Goal: Information Seeking & Learning: Learn about a topic

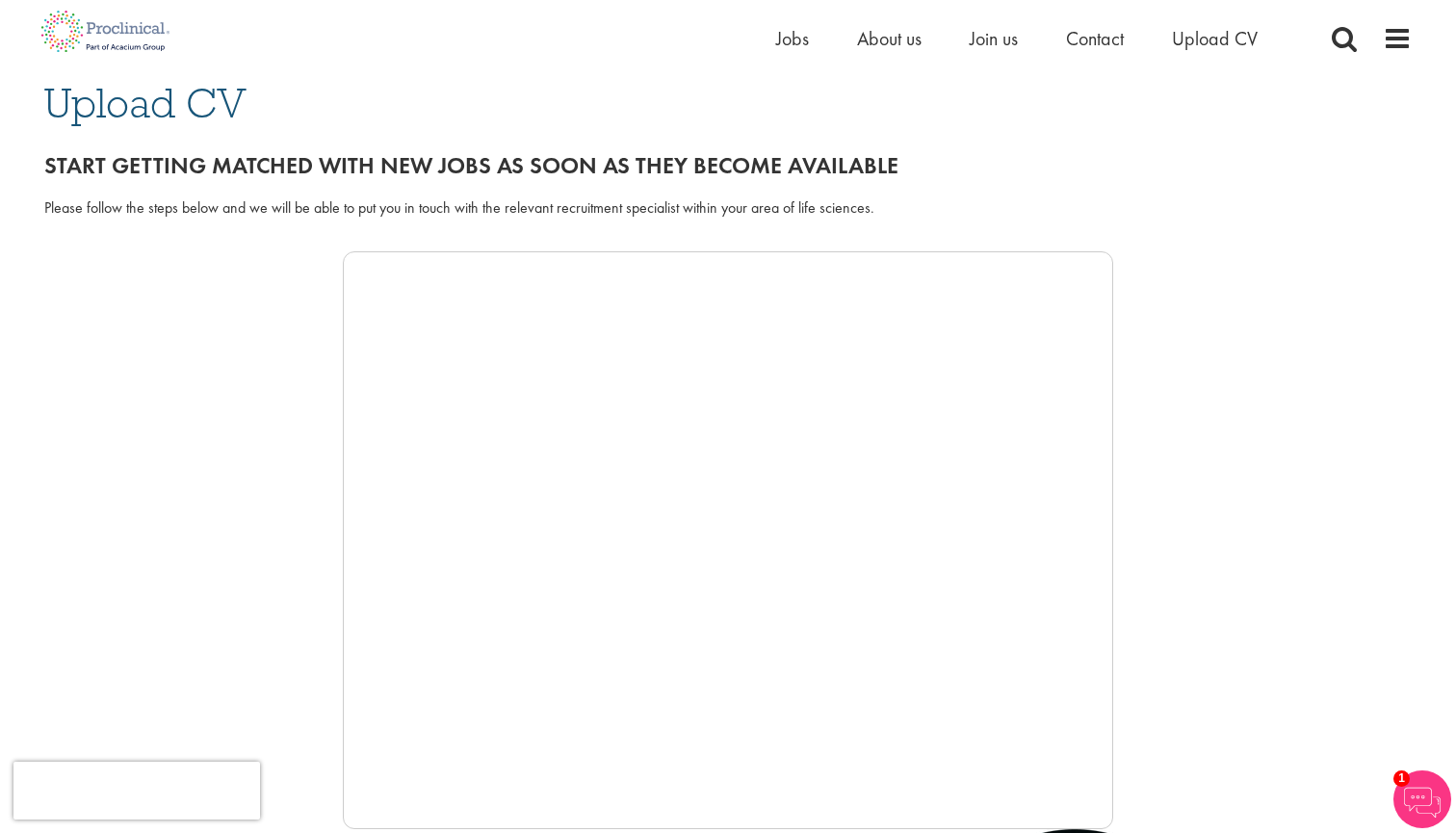
scroll to position [144, 0]
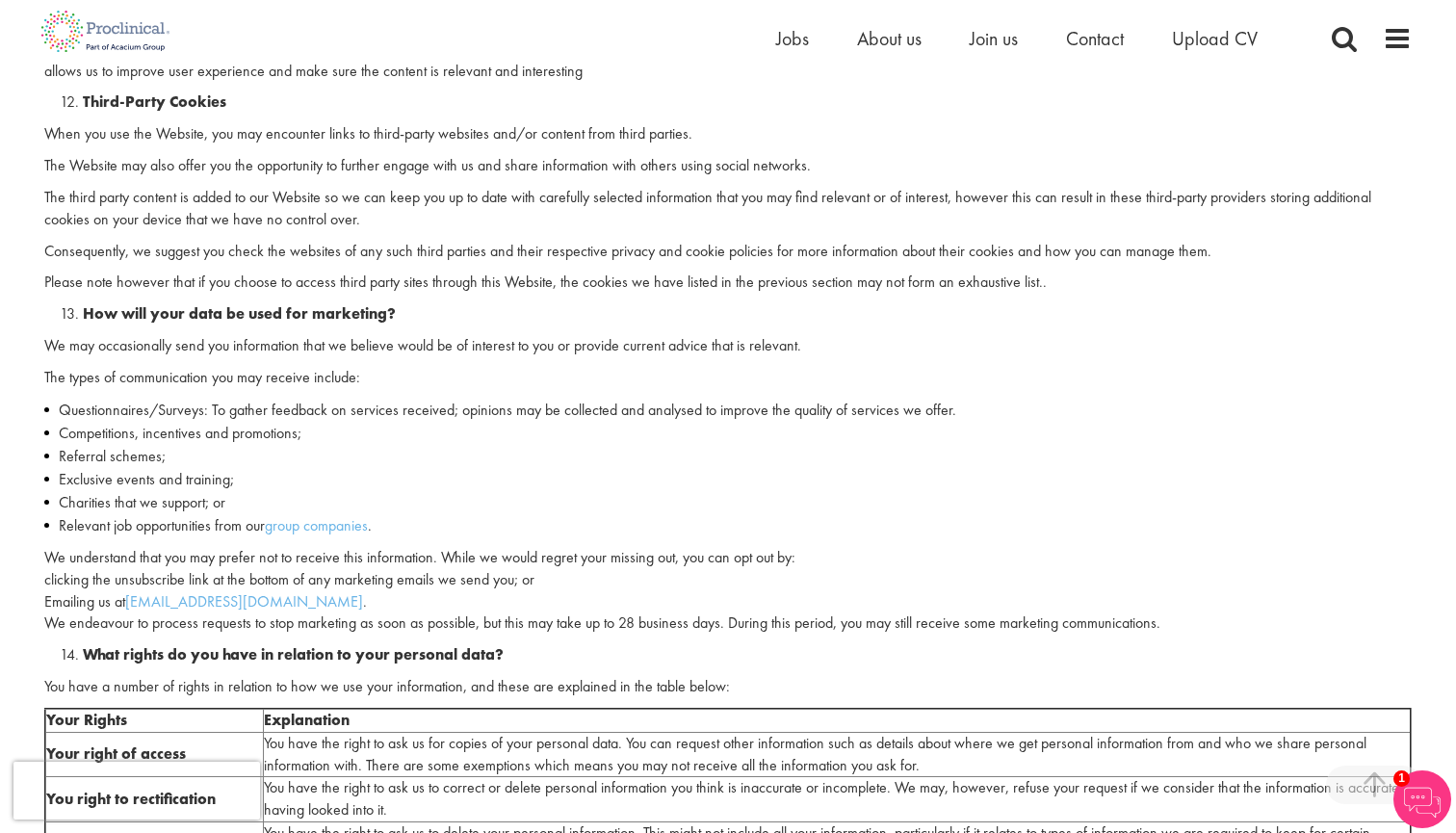
scroll to position [3881, 0]
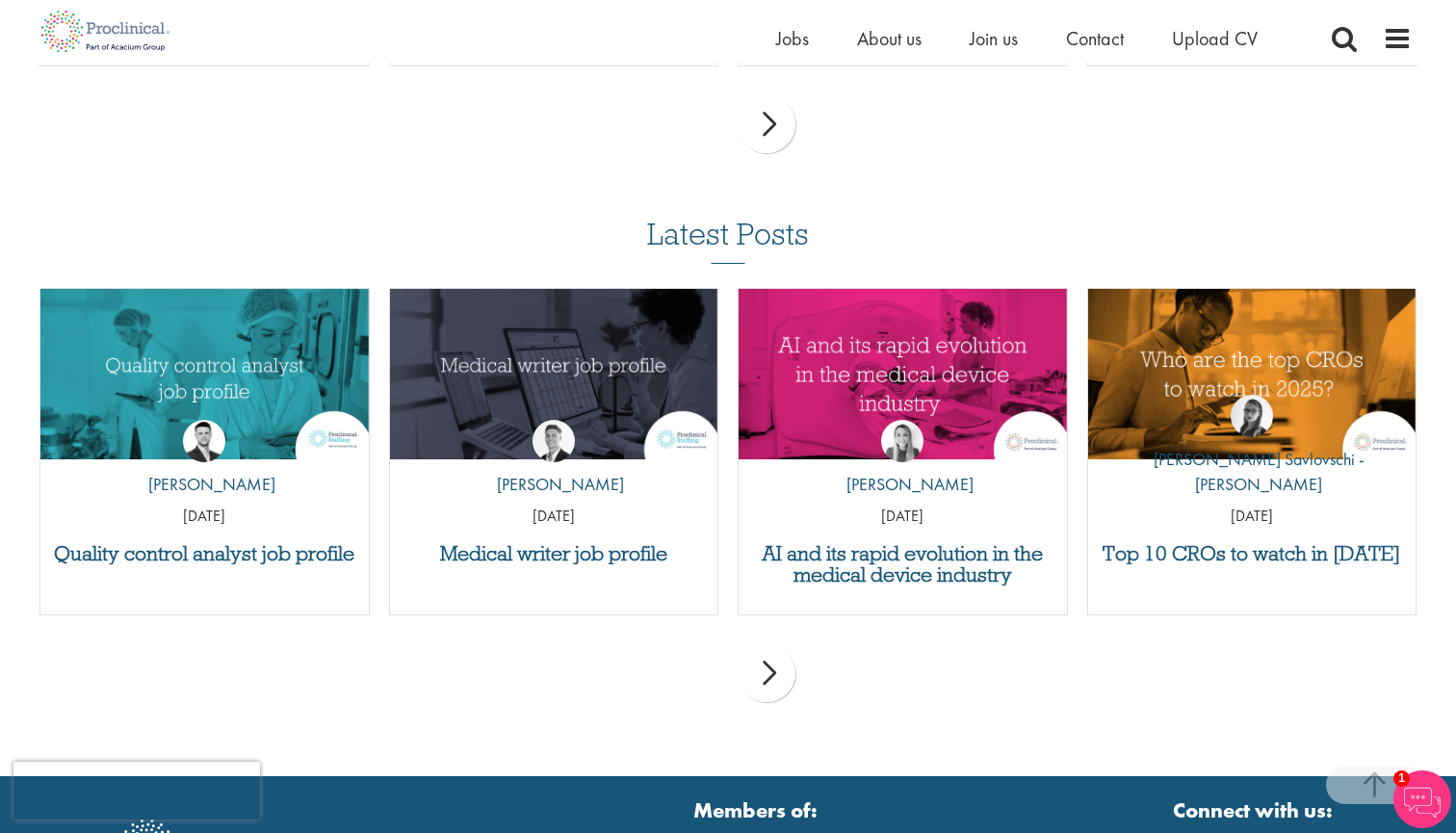
scroll to position [1731, 0]
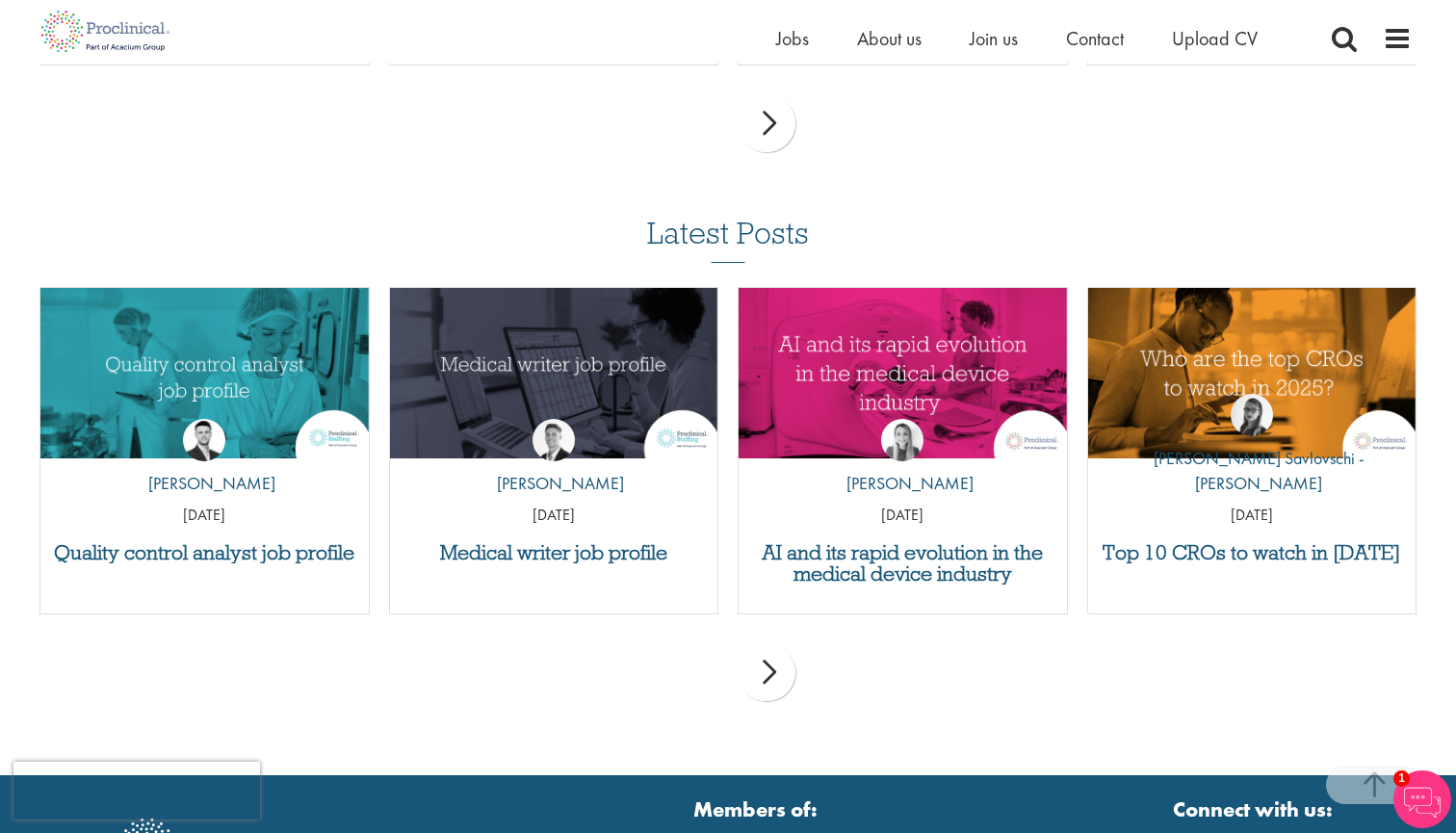
click at [778, 672] on div "next" at bounding box center [766, 672] width 58 height 58
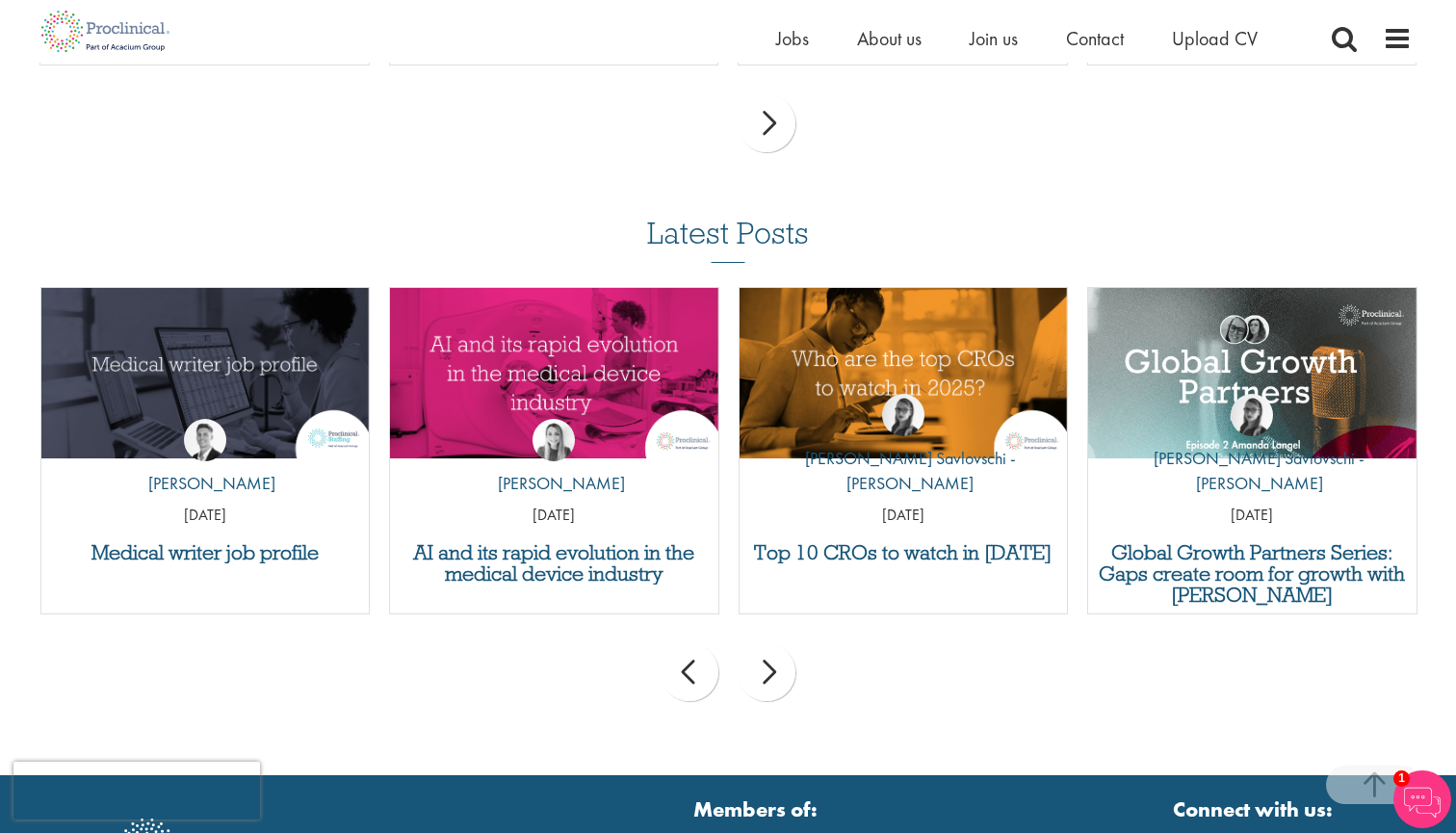
click at [778, 672] on div "next" at bounding box center [766, 672] width 58 height 58
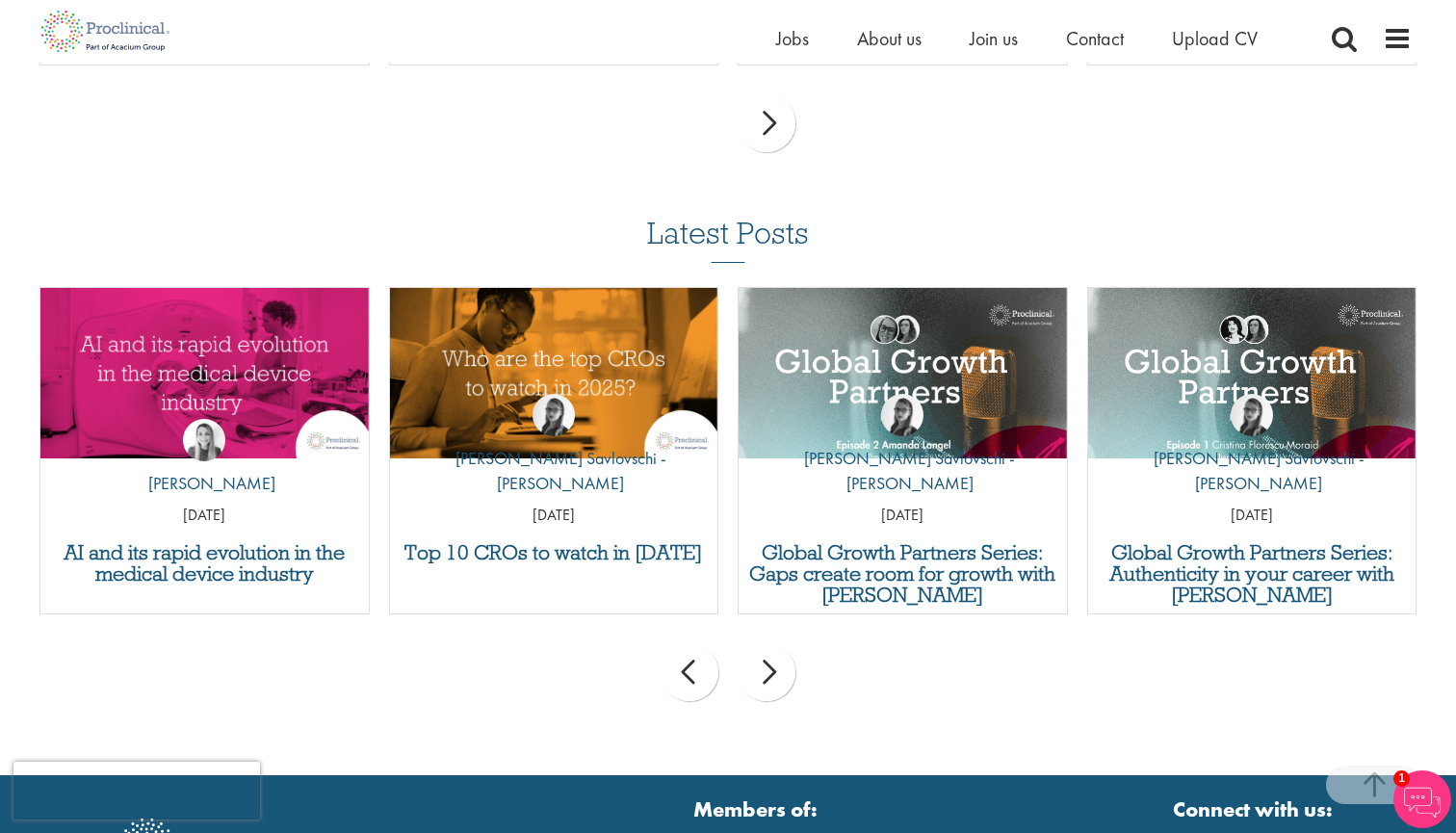
click at [778, 672] on div "next" at bounding box center [766, 672] width 58 height 58
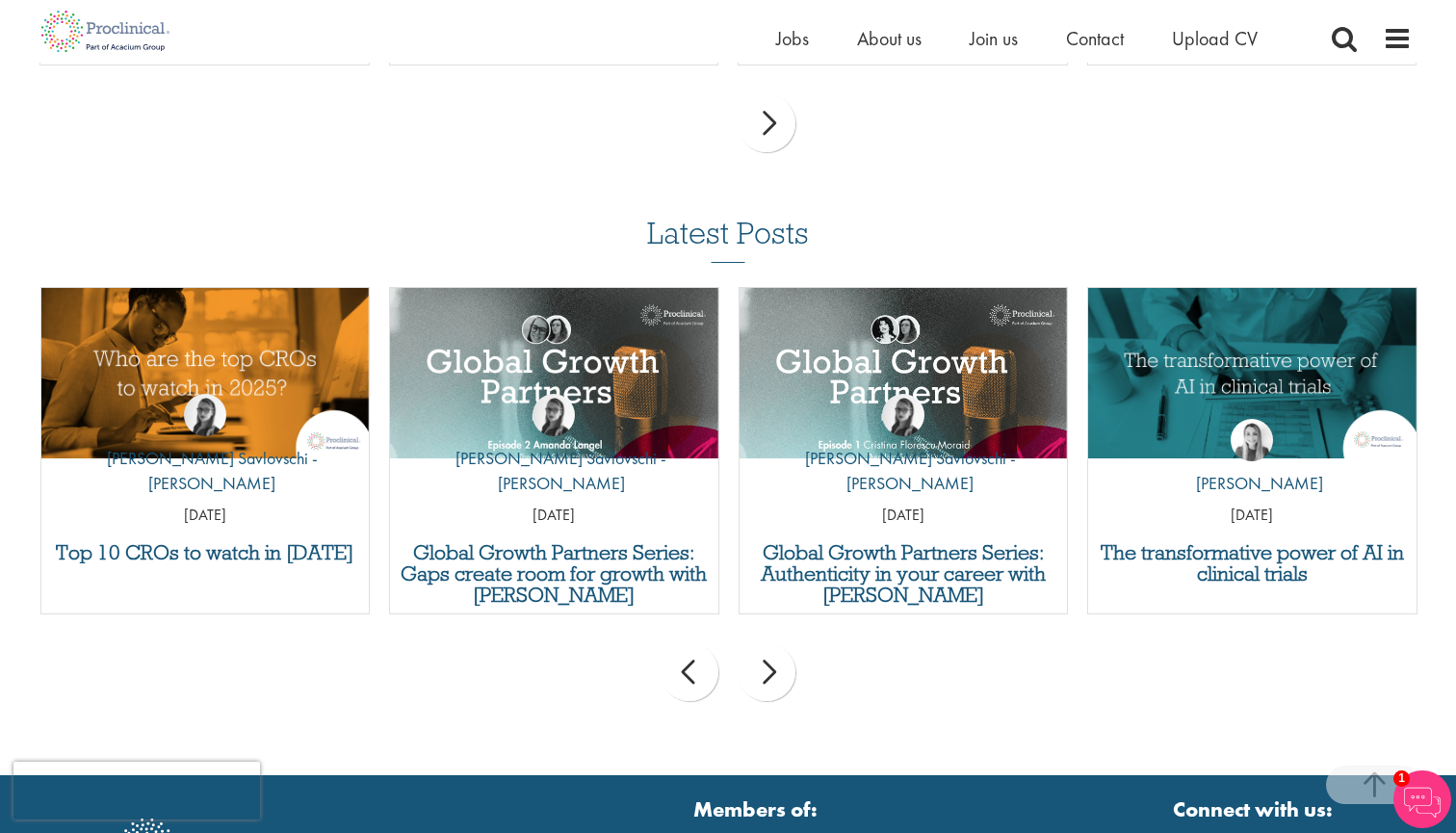
click at [778, 672] on div "next" at bounding box center [766, 672] width 58 height 58
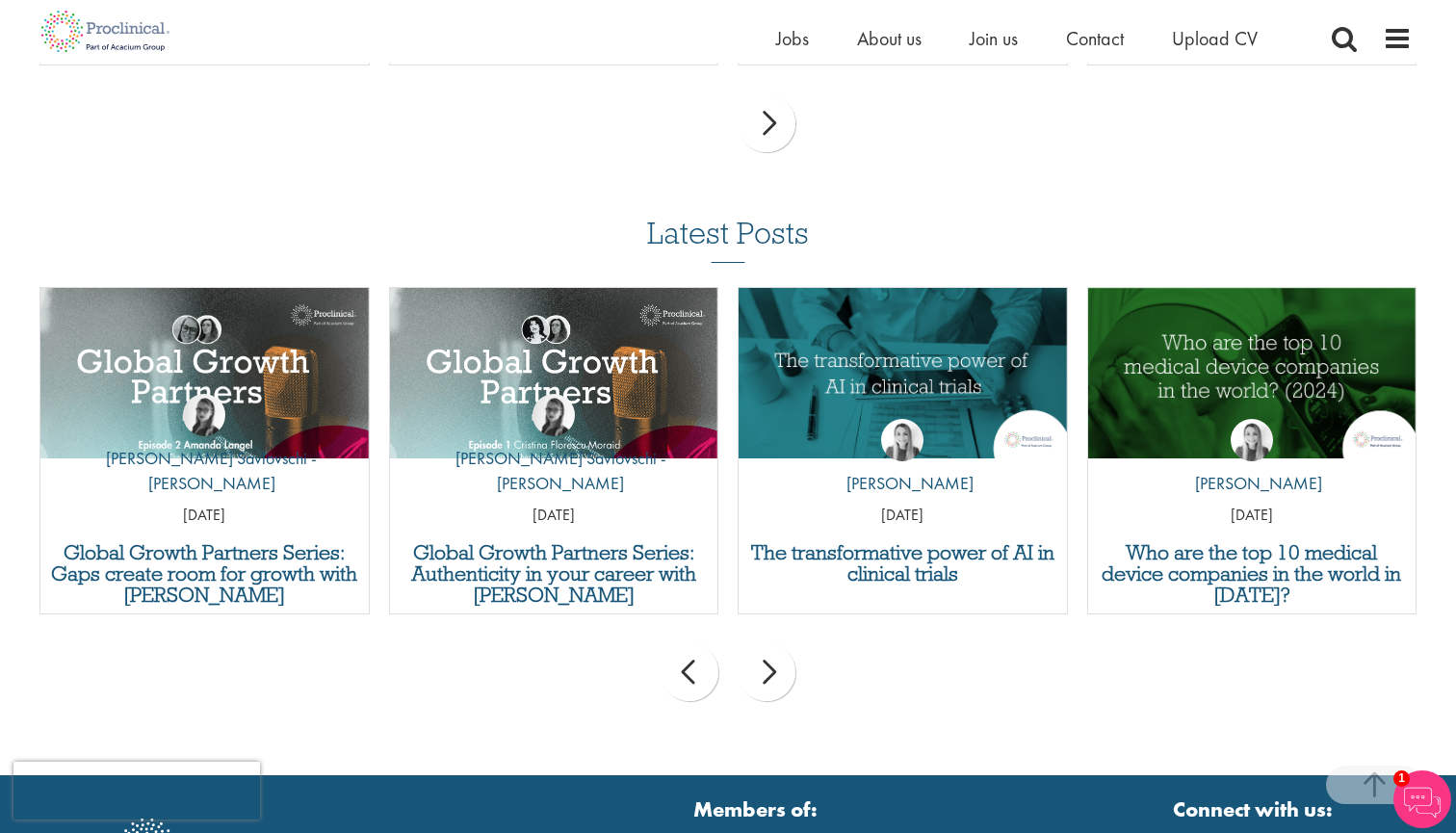
click at [778, 672] on div "next" at bounding box center [766, 672] width 58 height 58
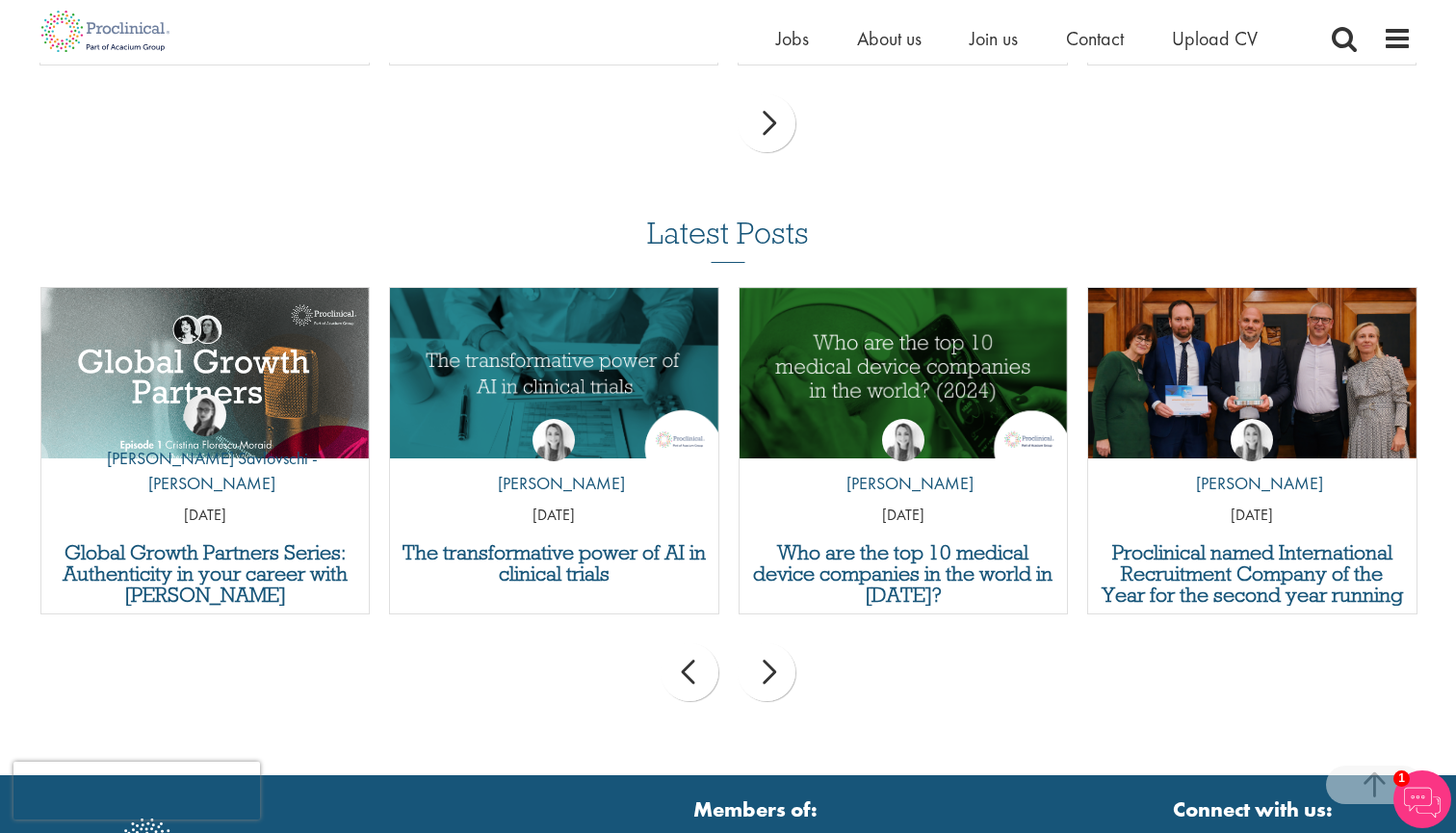
click at [778, 672] on div "next" at bounding box center [766, 672] width 58 height 58
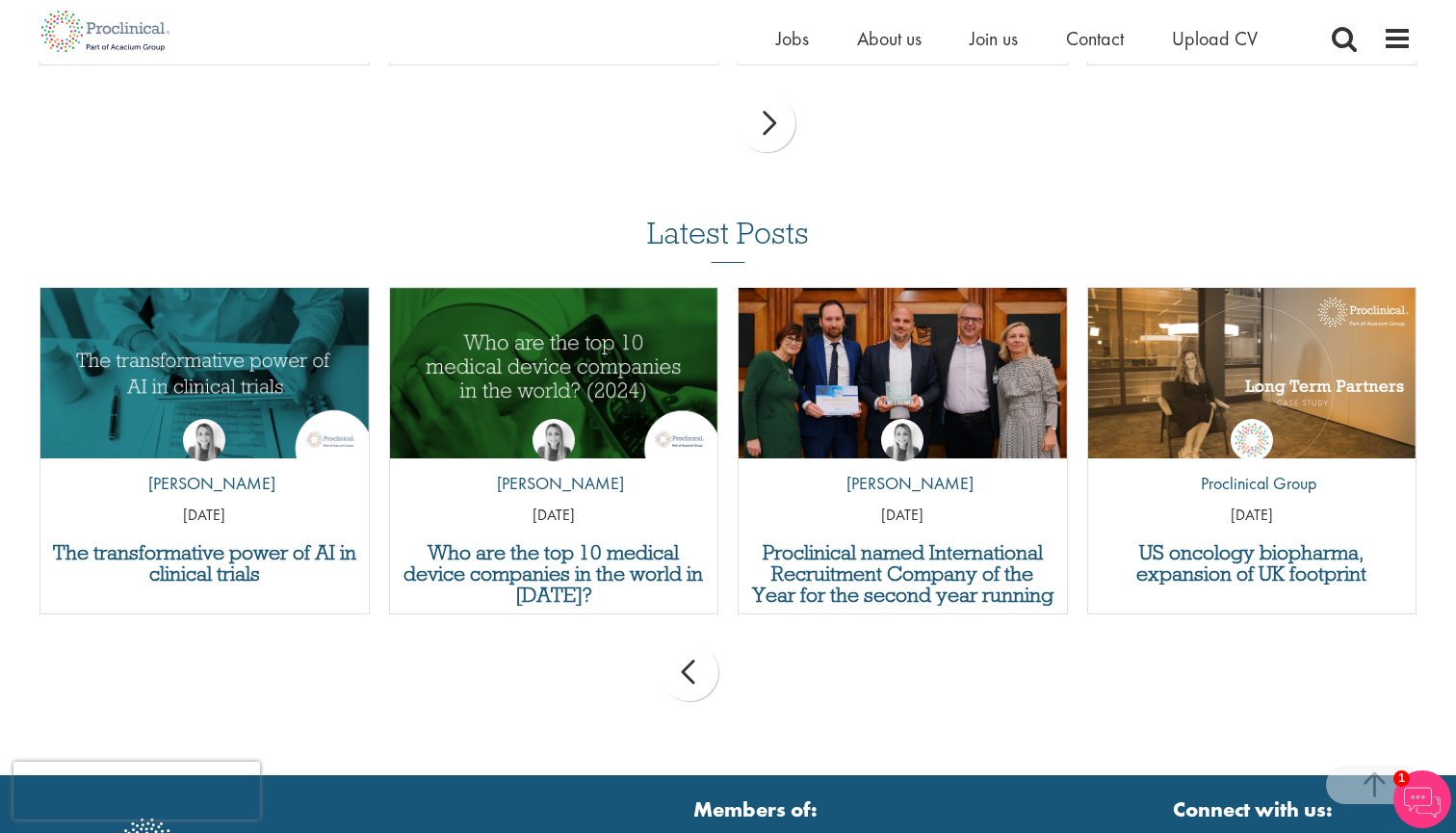
click at [703, 228] on h3 "Latest Posts" at bounding box center [728, 239] width 161 height 46
click at [780, 129] on div "next" at bounding box center [766, 123] width 58 height 58
click at [703, 140] on div "prev" at bounding box center [689, 123] width 58 height 58
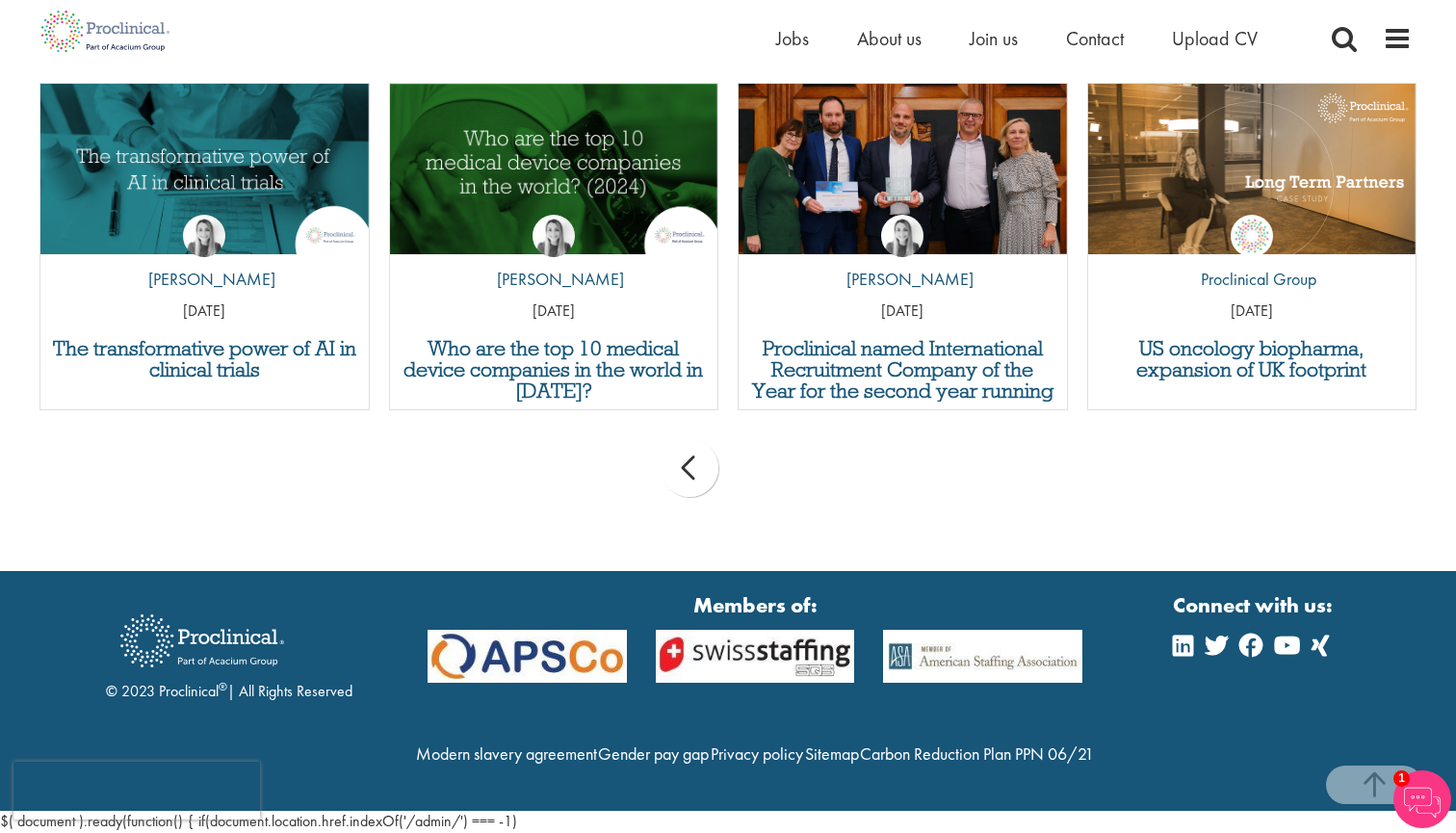
scroll to position [1968, 0]
click at [693, 439] on div "prev" at bounding box center [689, 468] width 58 height 58
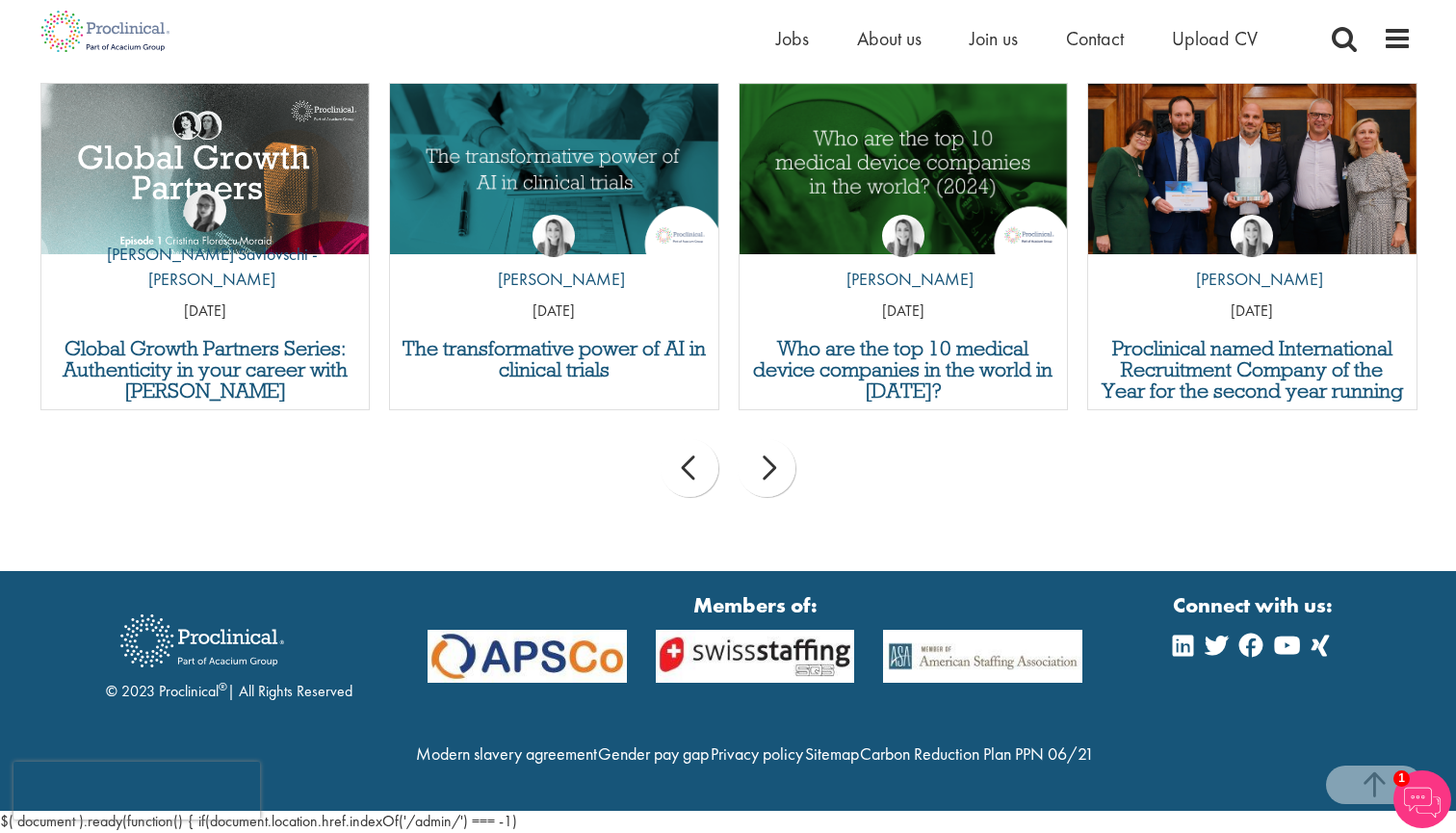
click at [693, 439] on div "prev" at bounding box center [689, 468] width 58 height 58
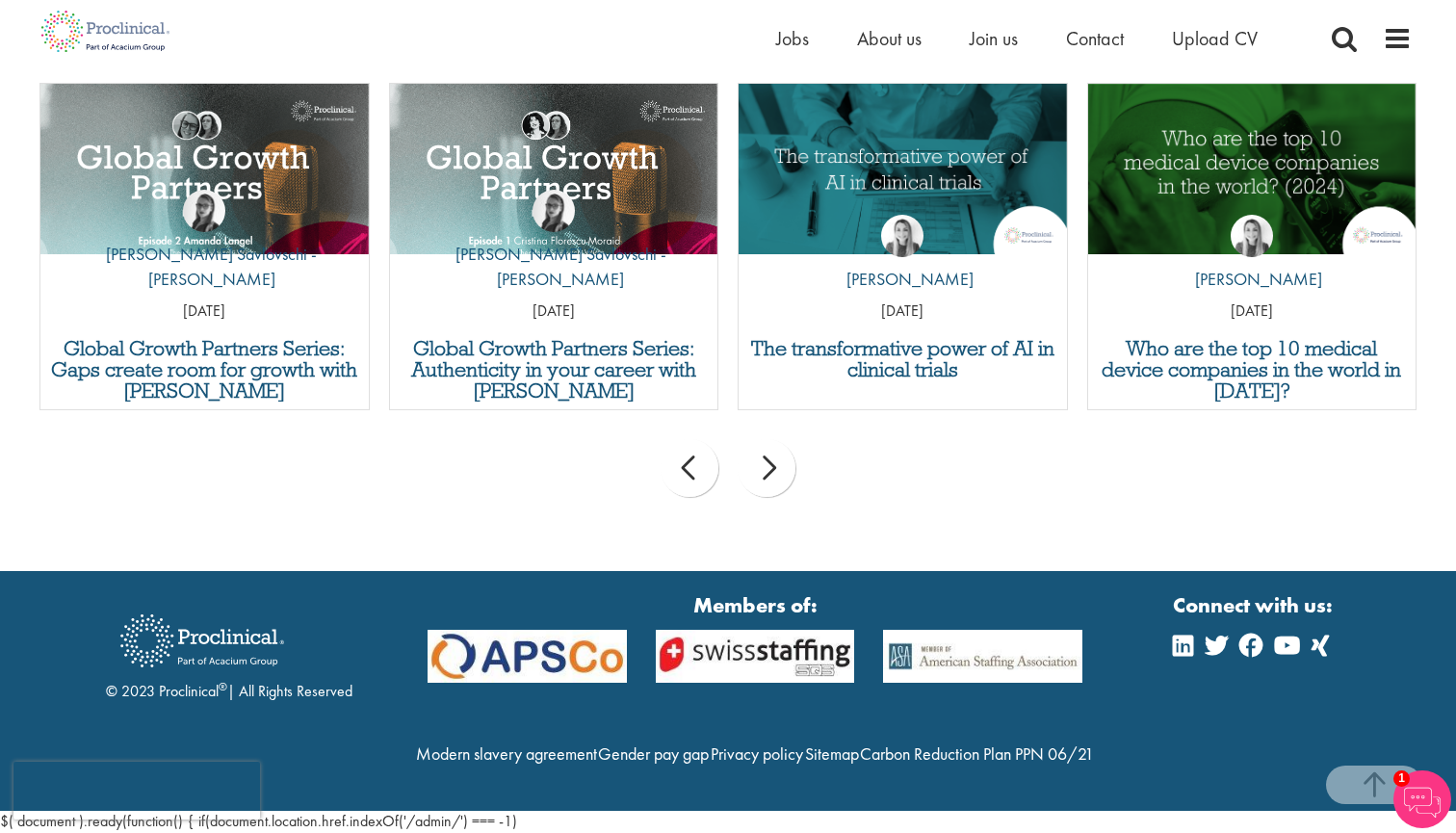
click at [693, 439] on div "prev" at bounding box center [689, 468] width 58 height 58
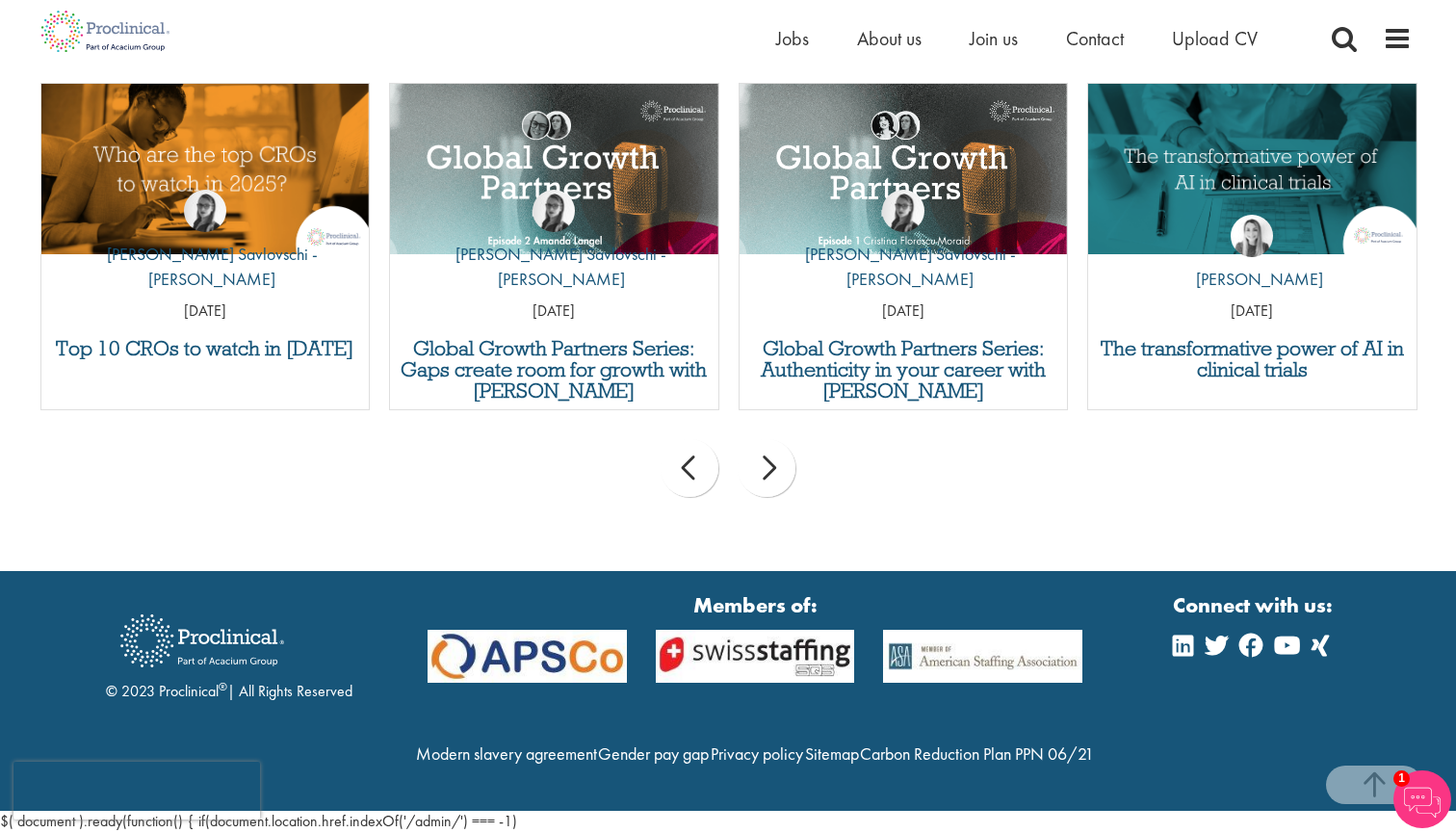
click at [693, 439] on div "prev" at bounding box center [689, 468] width 58 height 58
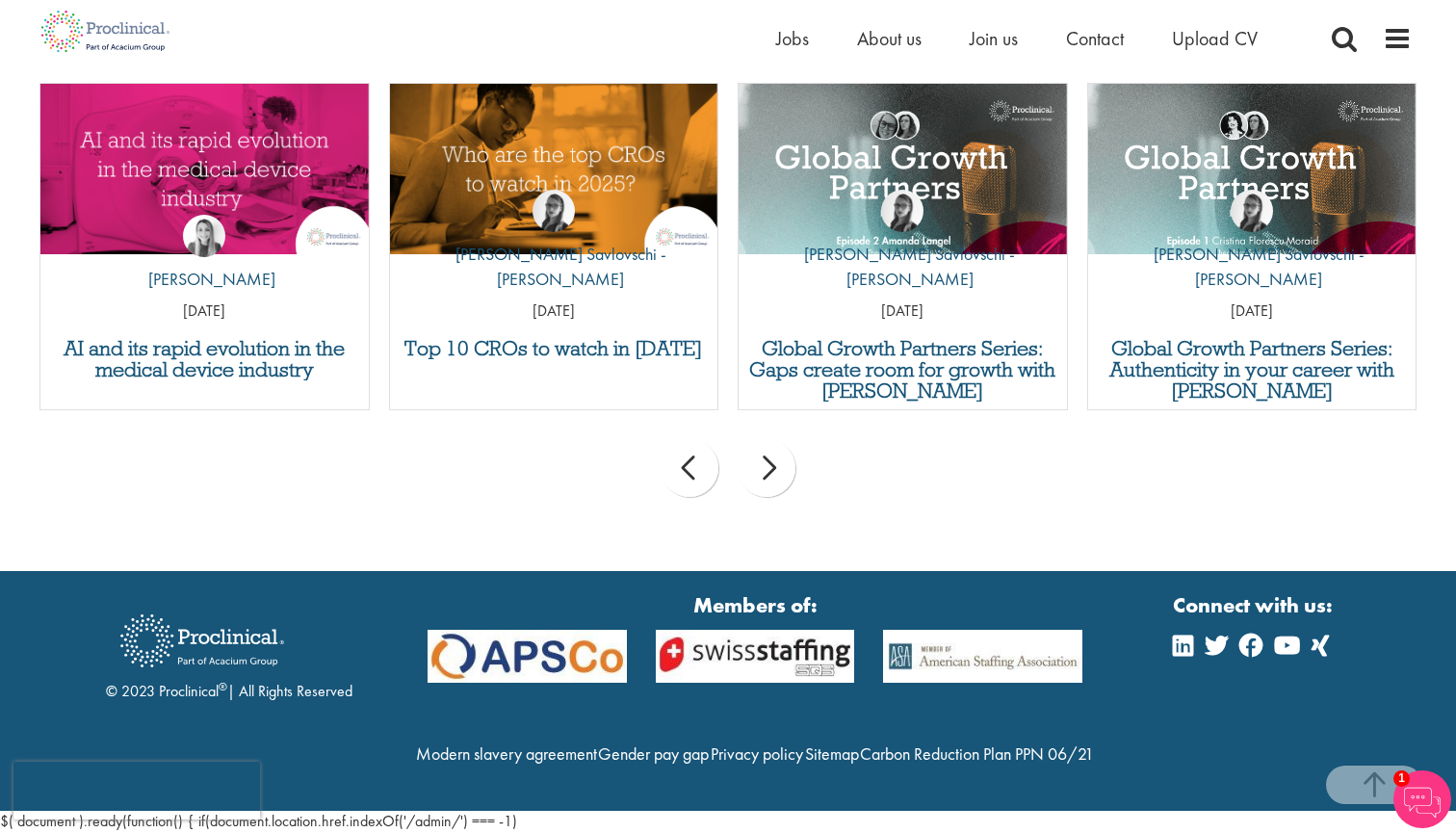
click at [693, 439] on div "prev" at bounding box center [689, 468] width 58 height 58
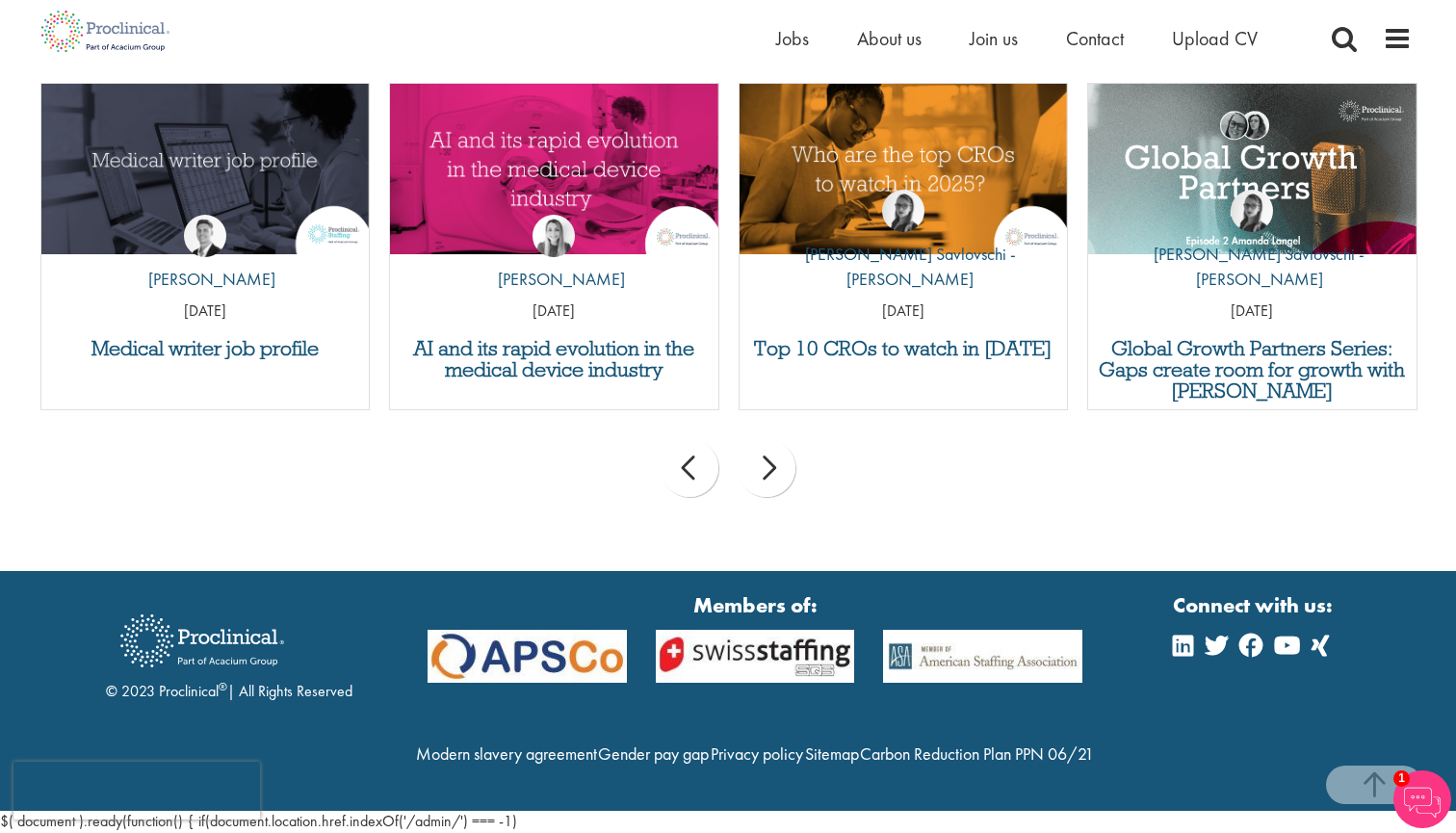
click at [693, 439] on div "prev" at bounding box center [689, 468] width 58 height 58
click at [693, 429] on div "prev next" at bounding box center [728, 471] width 1396 height 84
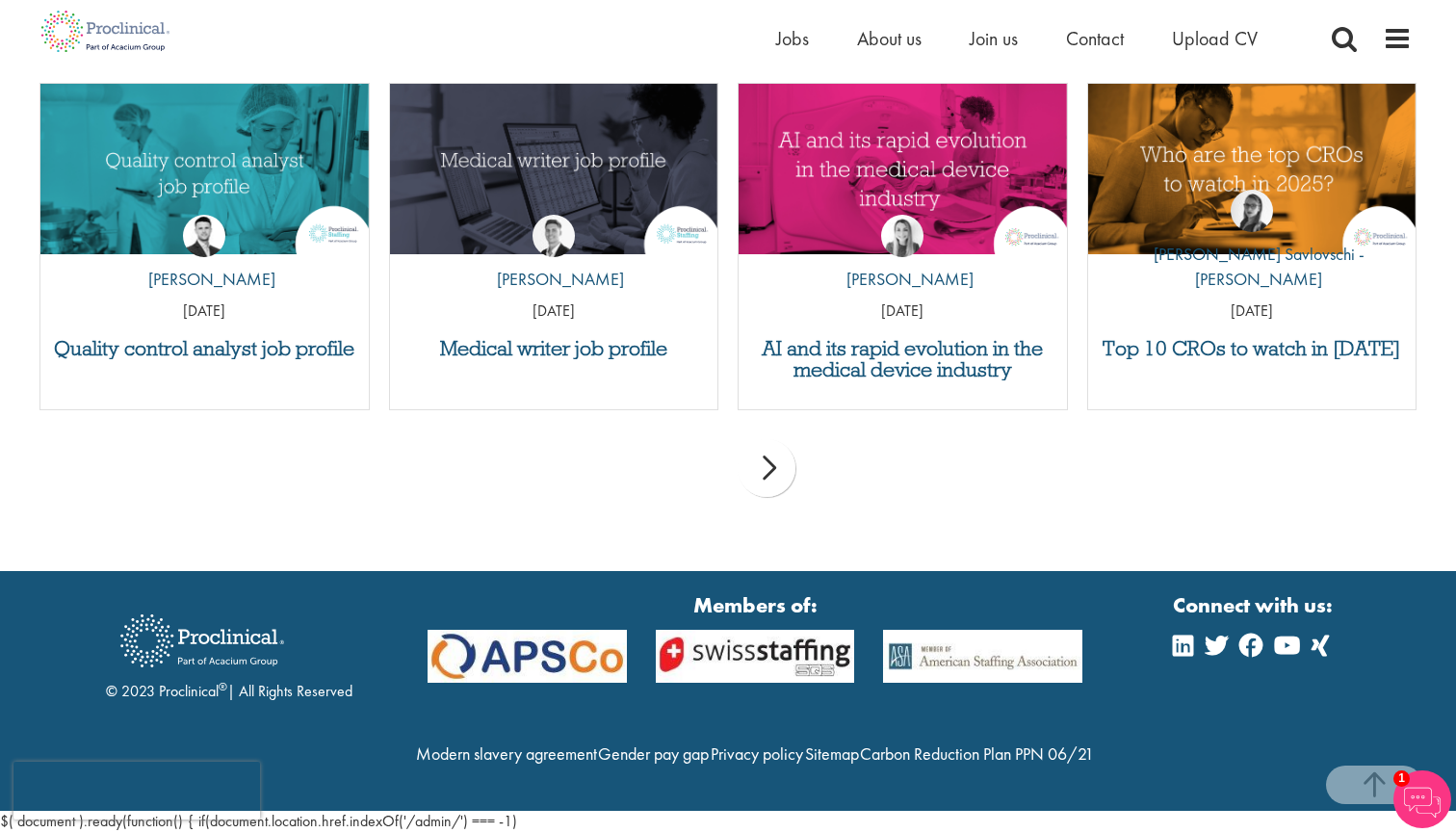
click at [693, 429] on div "prev next" at bounding box center [728, 471] width 1396 height 84
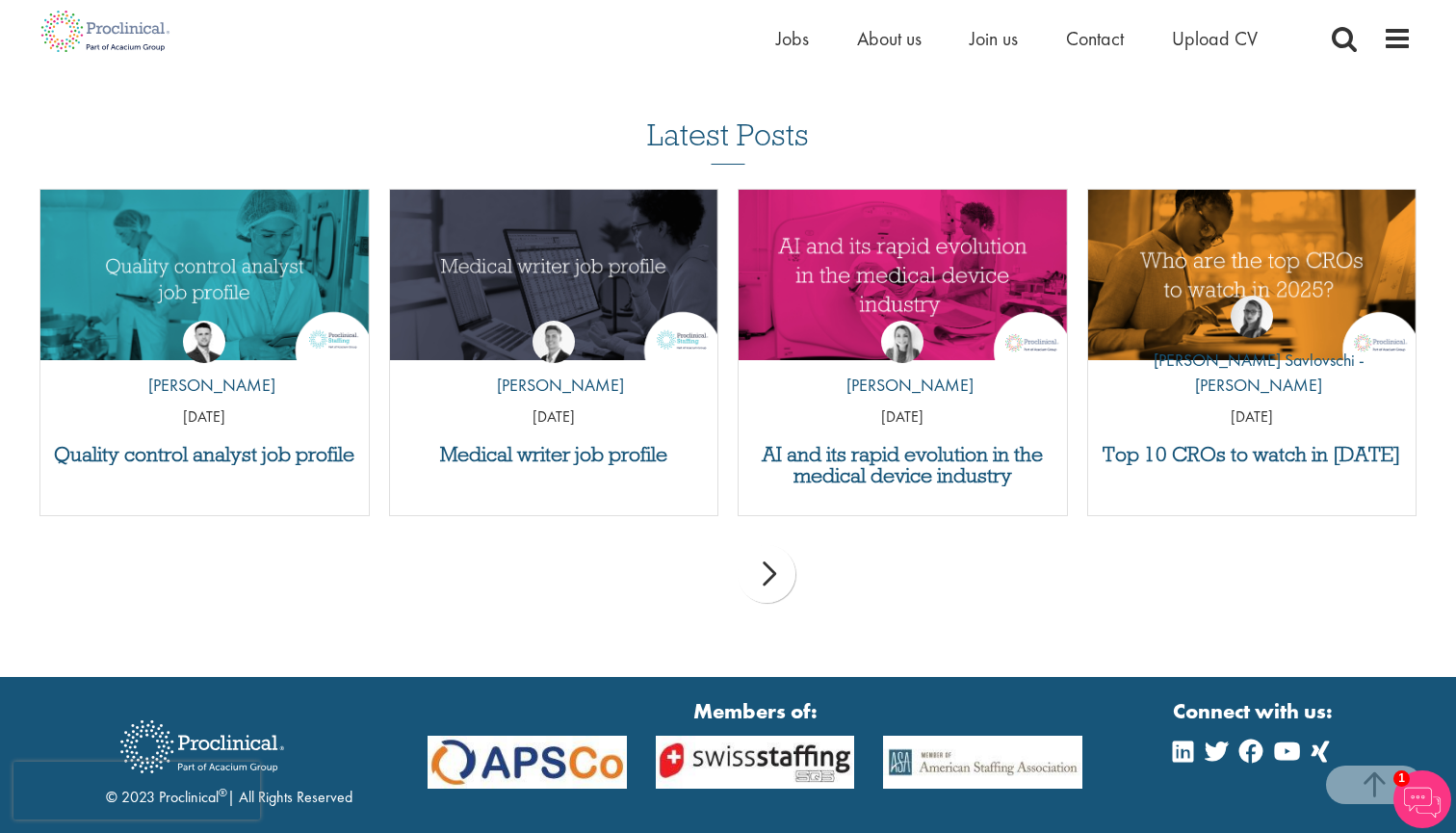
scroll to position [1811, 0]
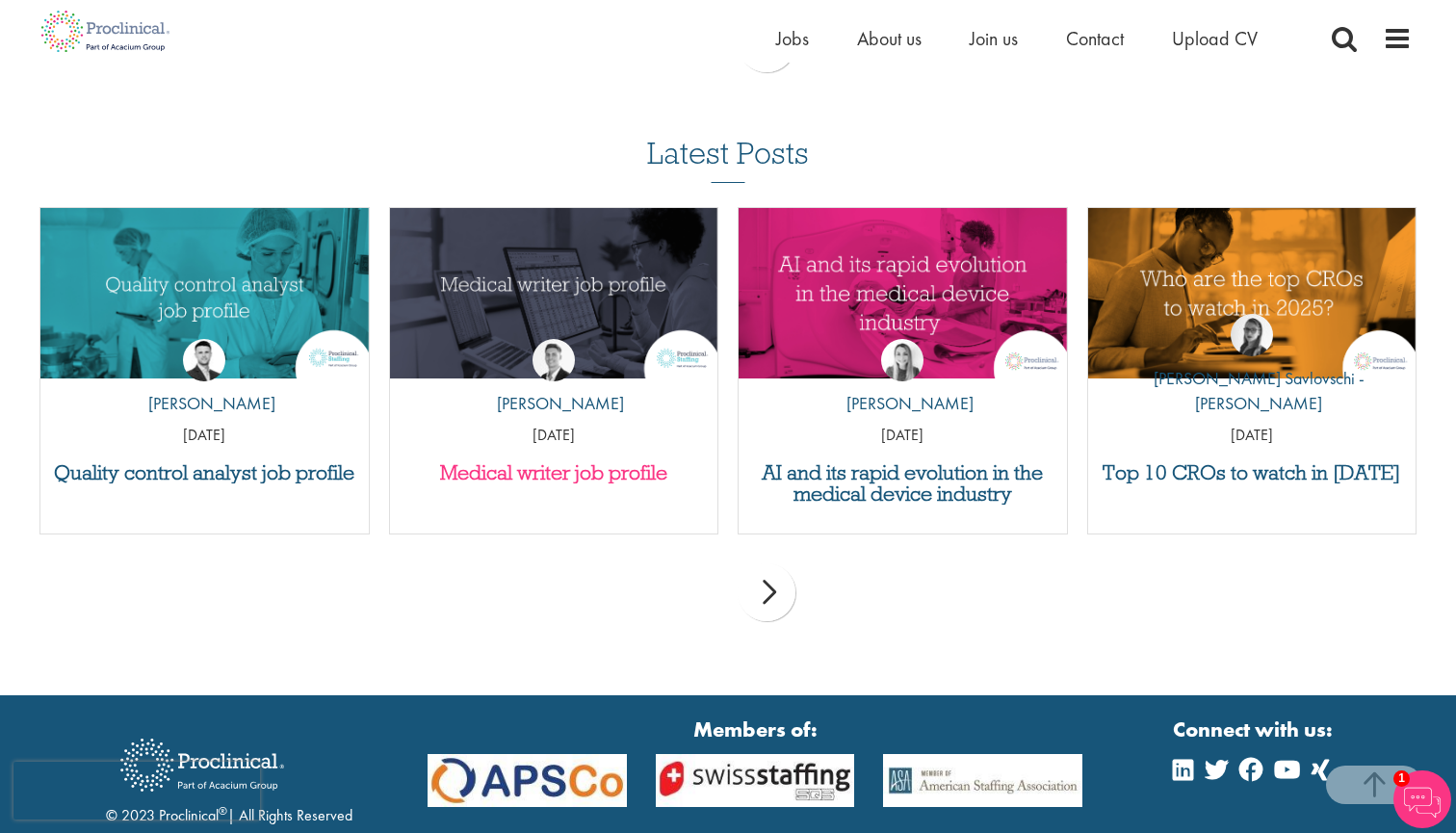
click at [543, 473] on h3 "Medical writer job profile" at bounding box center [554, 473] width 309 height 22
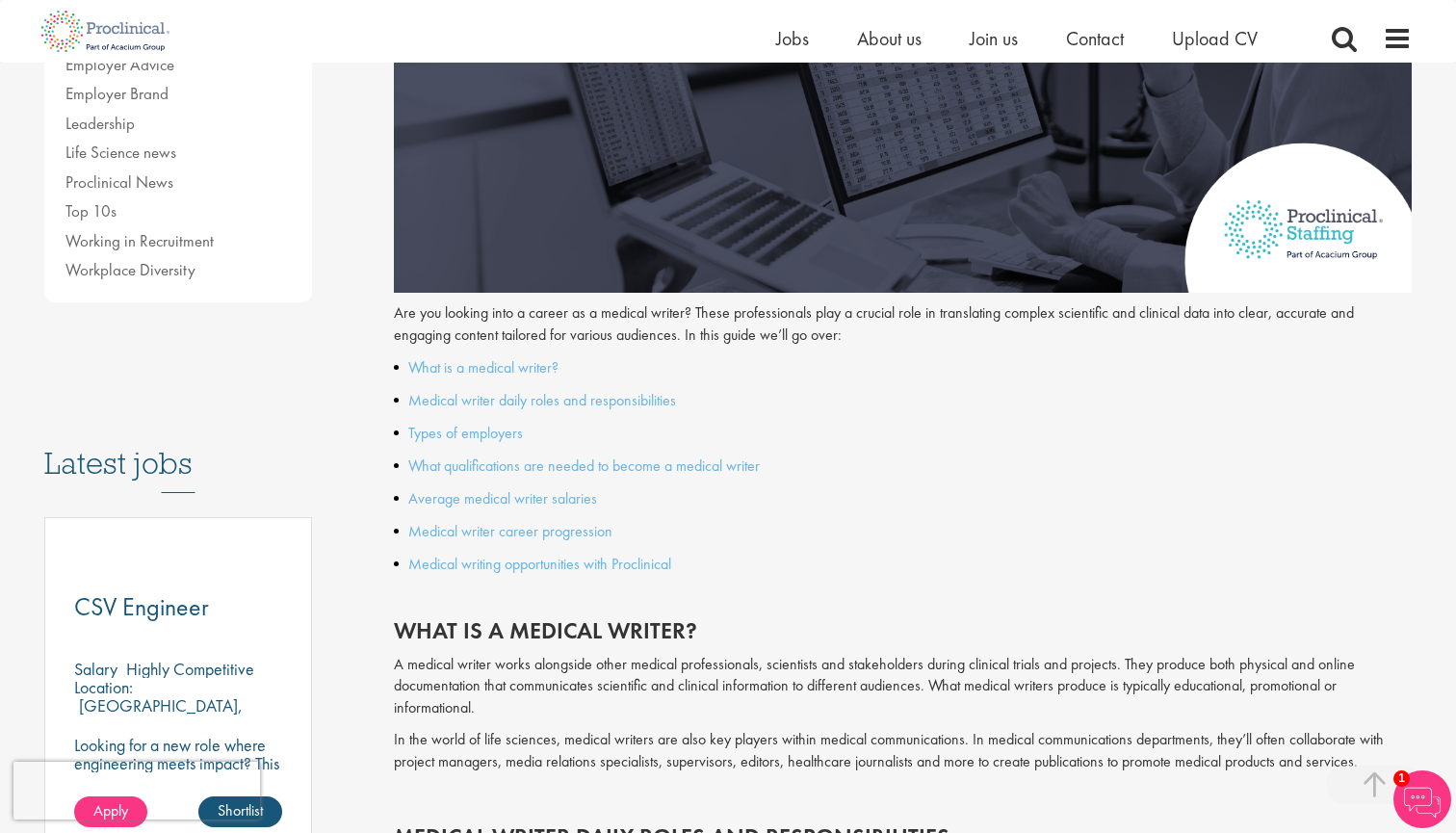
scroll to position [648, 0]
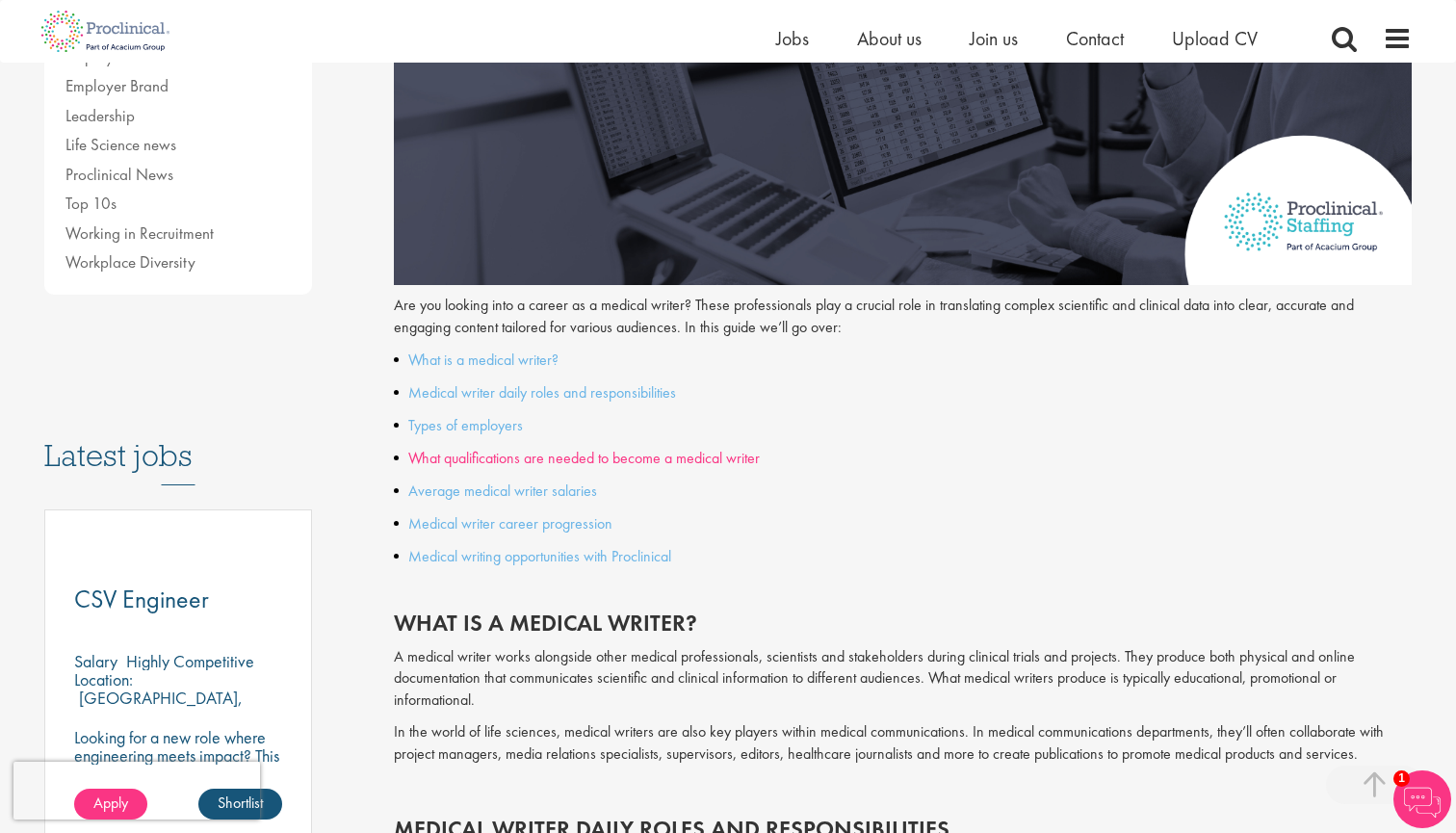
click at [503, 456] on link "What qualifications are needed to become a medical writer" at bounding box center [584, 458] width 351 height 21
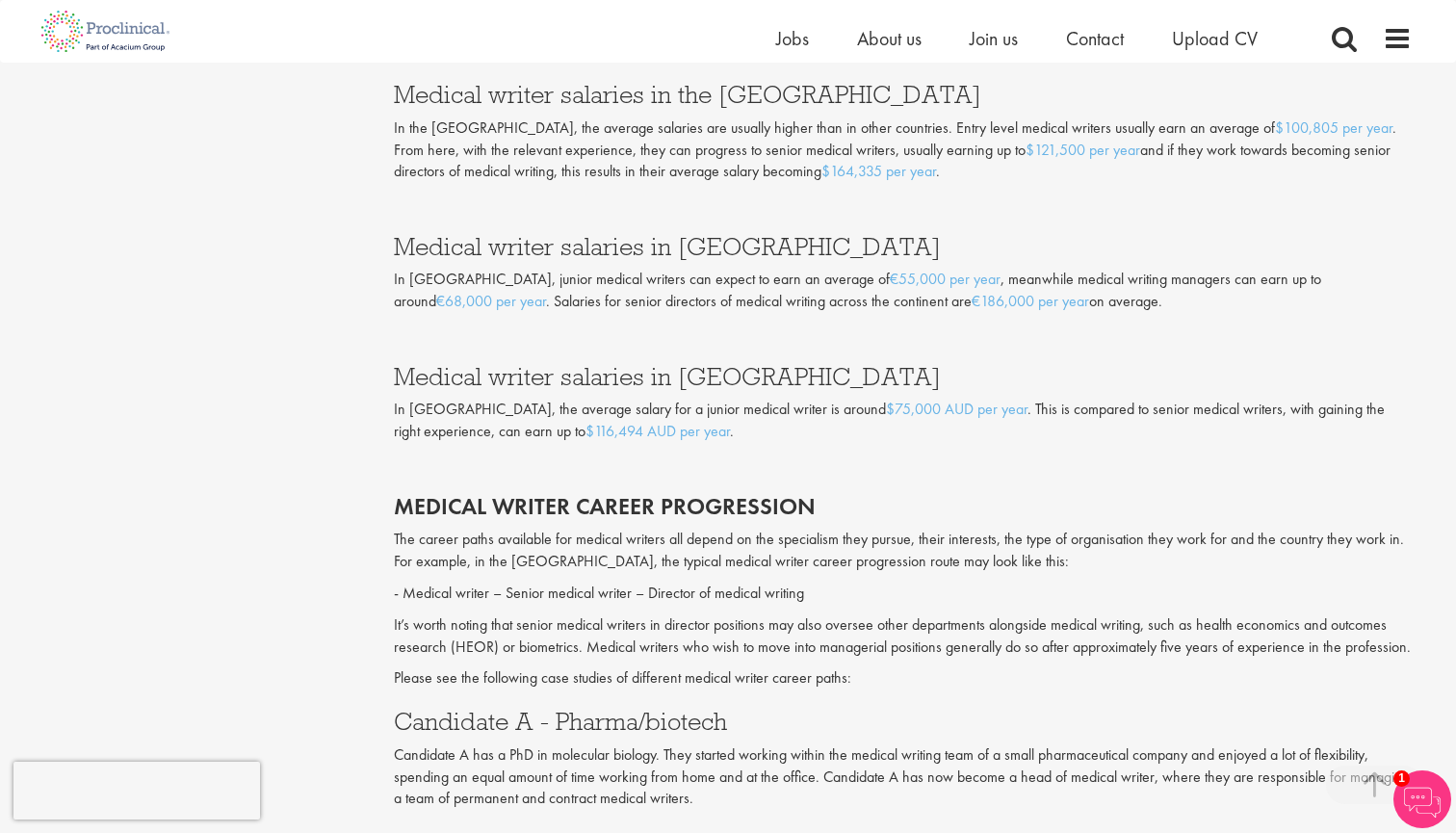
scroll to position [2891, 0]
click at [1424, 796] on img at bounding box center [1422, 799] width 58 height 58
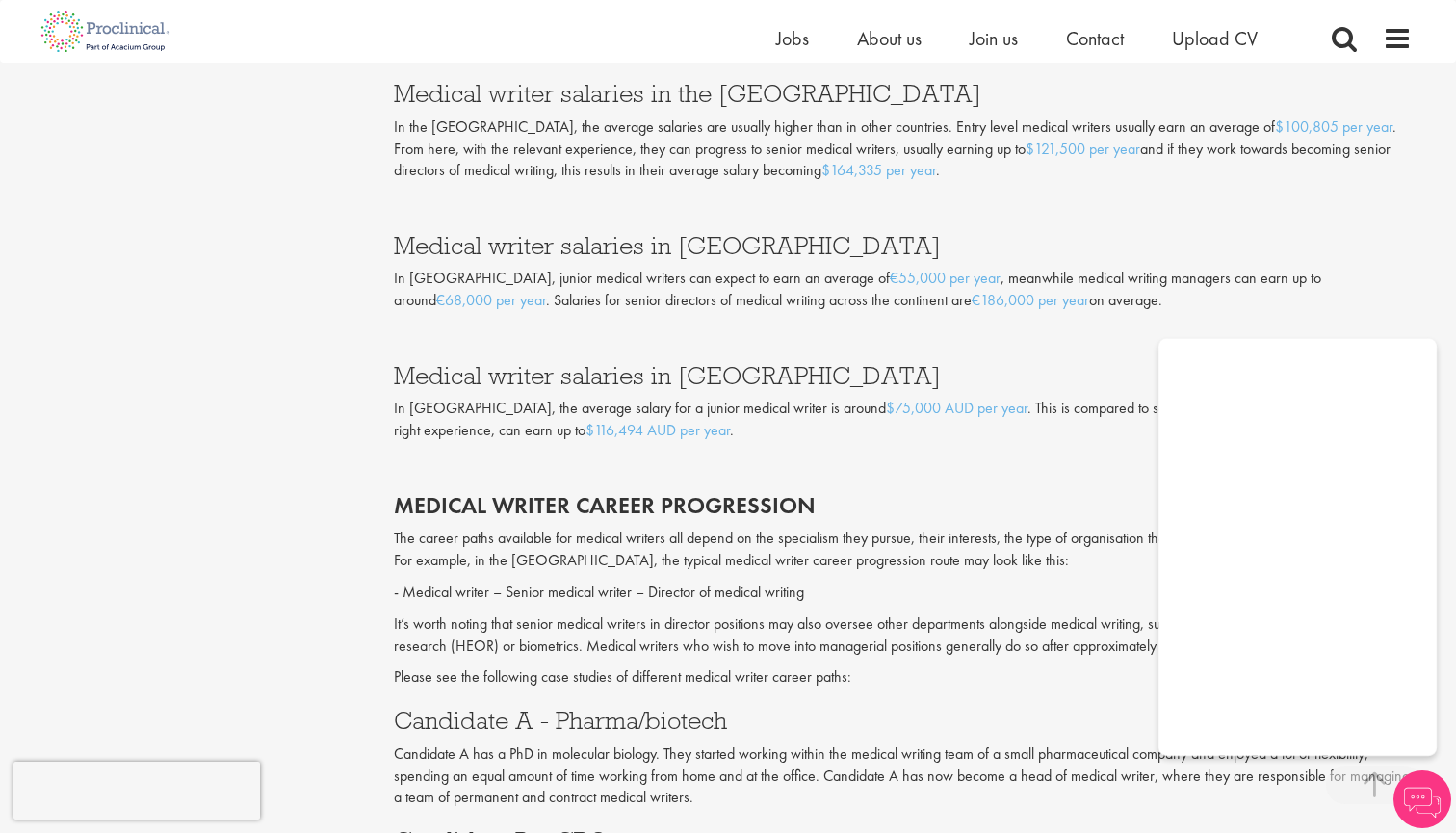
click at [1134, 773] on div "Medical writer salaries in Europe In Europe, junior medical writers can expect …" at bounding box center [903, 718] width 1019 height 969
click at [1410, 802] on img at bounding box center [1422, 799] width 58 height 58
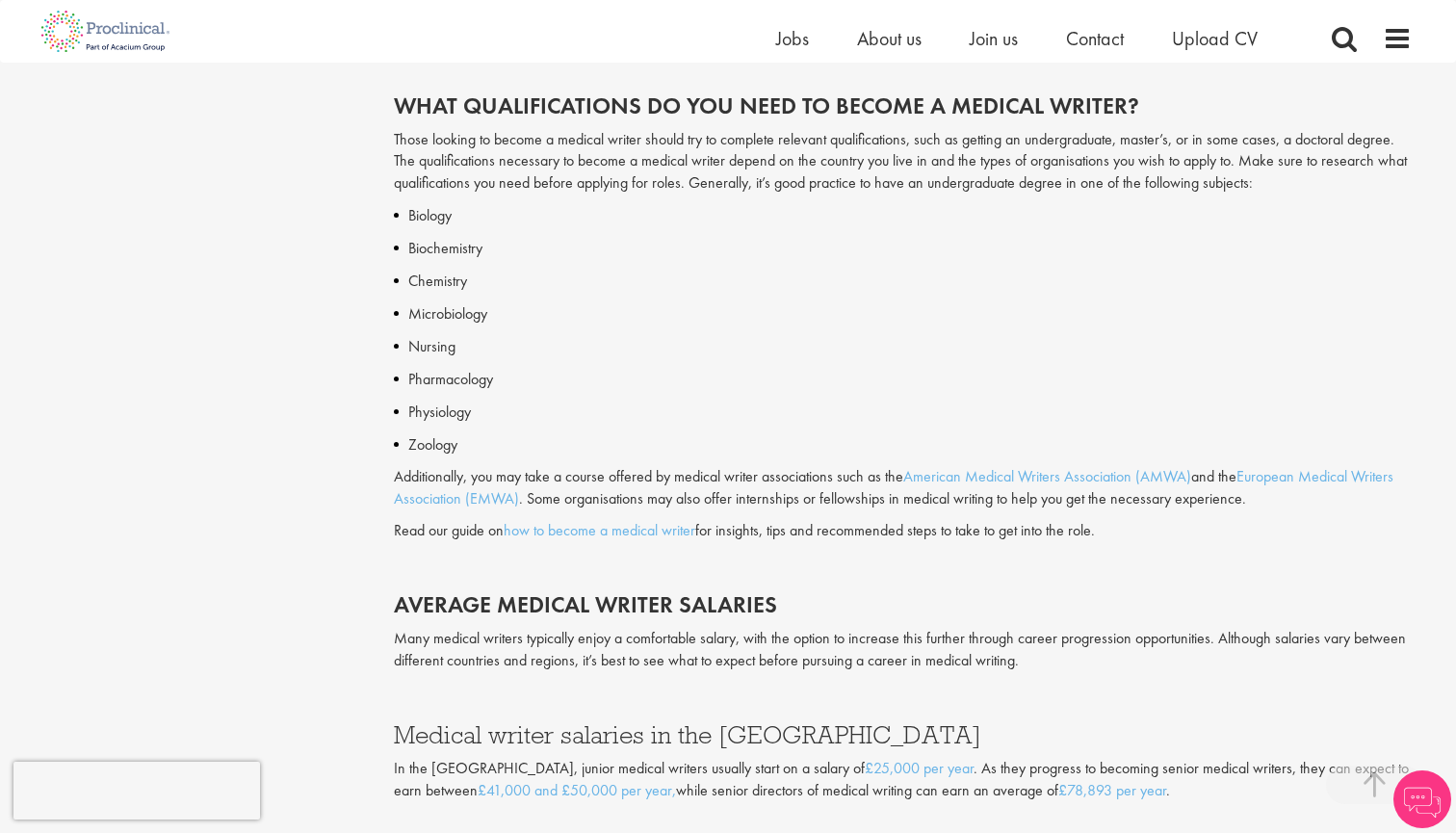
scroll to position [2046, 0]
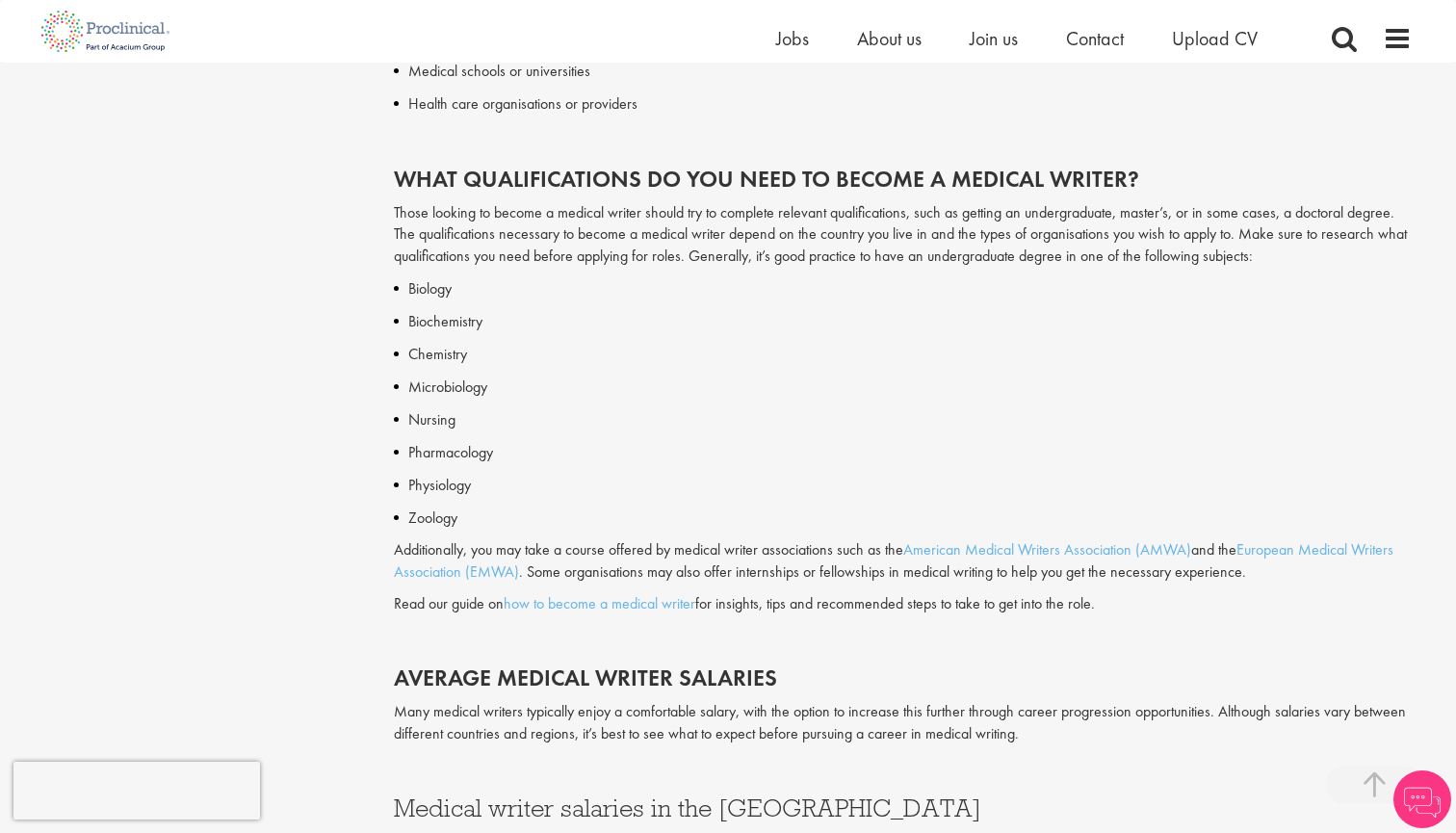
scroll to position [648, 0]
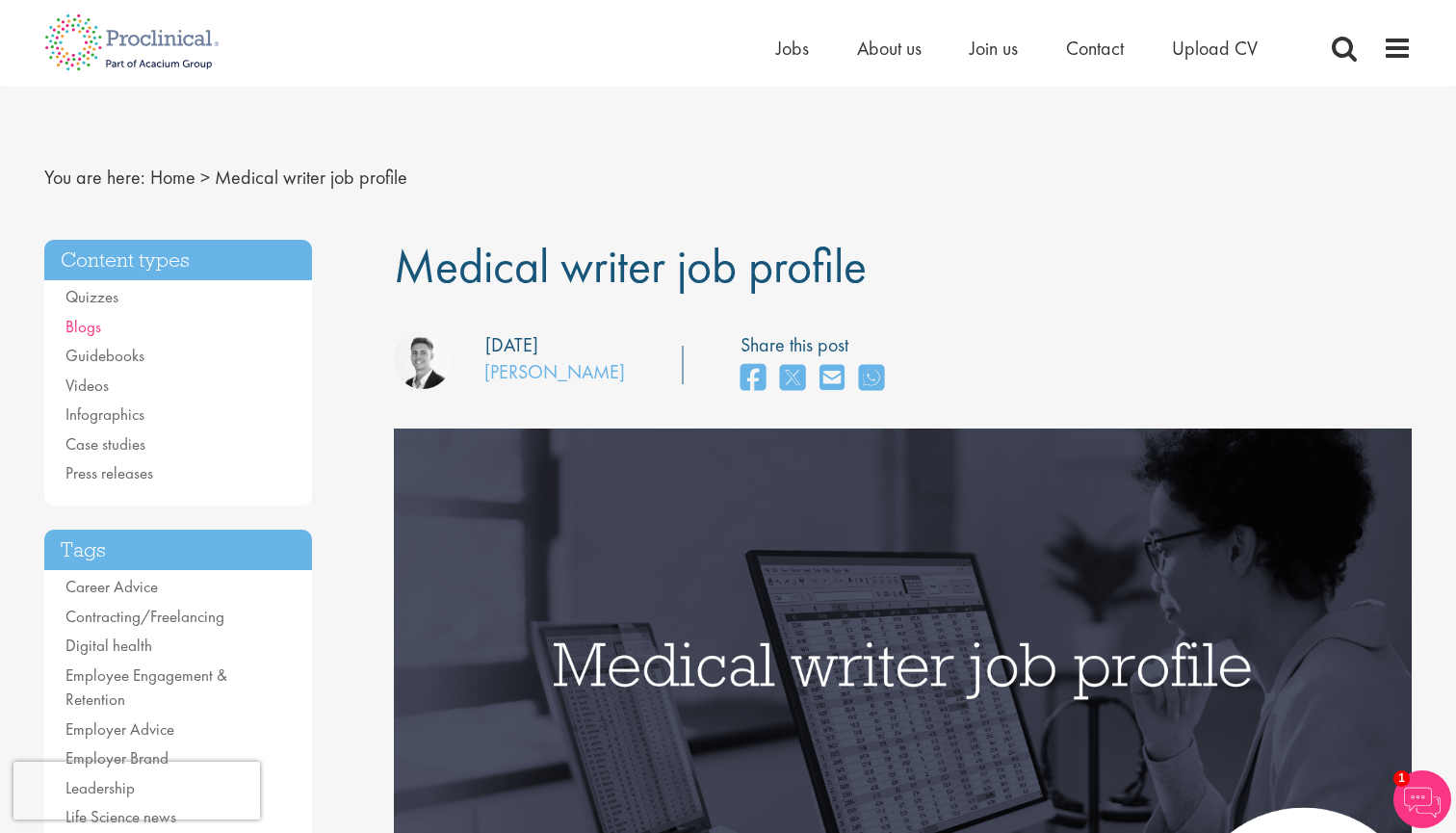
click at [82, 333] on link "Blogs" at bounding box center [83, 327] width 35 height 22
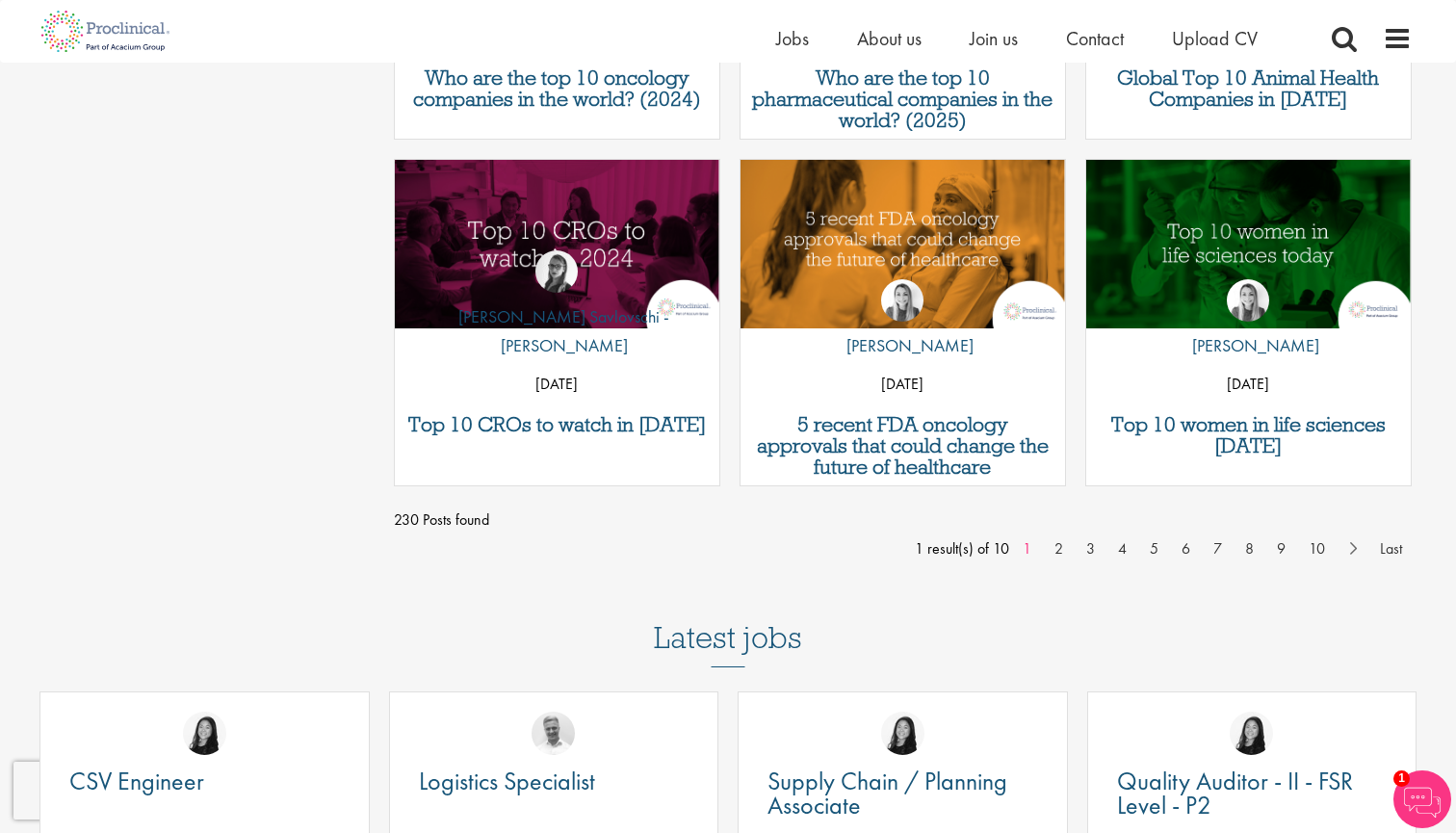
scroll to position [1607, 0]
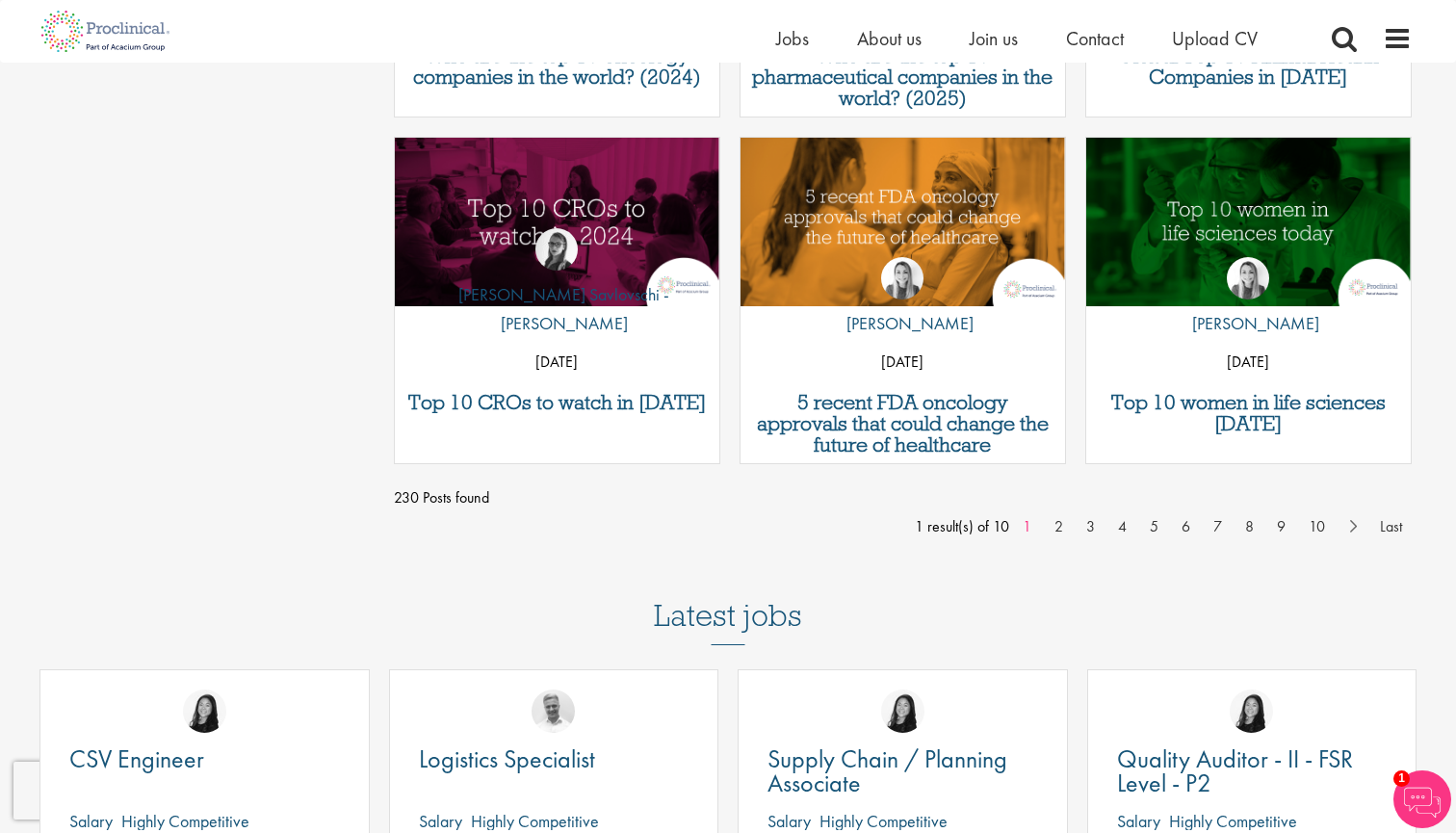
click at [1329, 36] on div "Home Jobs About us Join us Contact Upload CV" at bounding box center [1093, 42] width 635 height 38
click at [1344, 37] on span at bounding box center [1344, 37] width 29 height 29
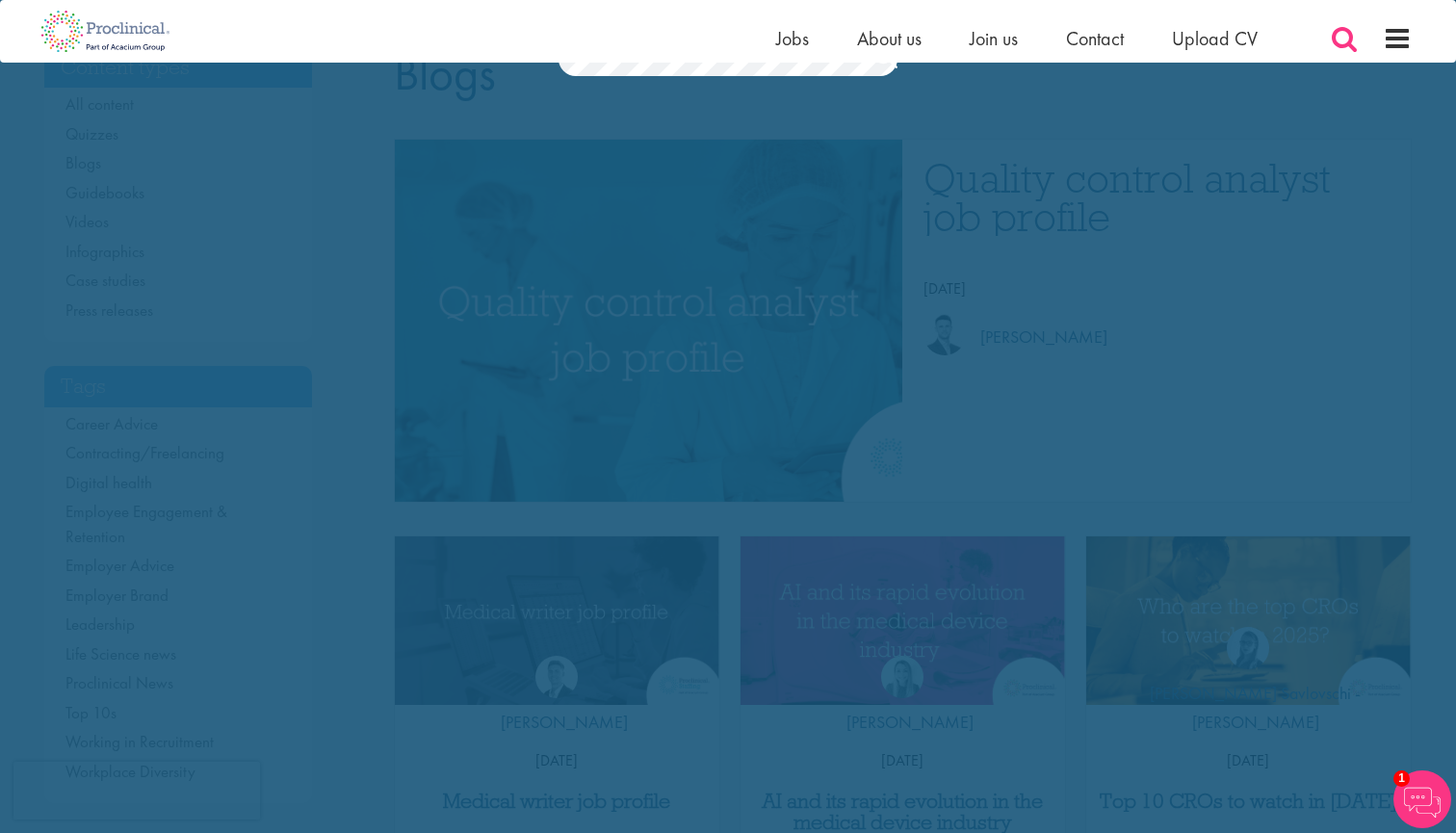
scroll to position [0, 0]
